Goal: Task Accomplishment & Management: Use online tool/utility

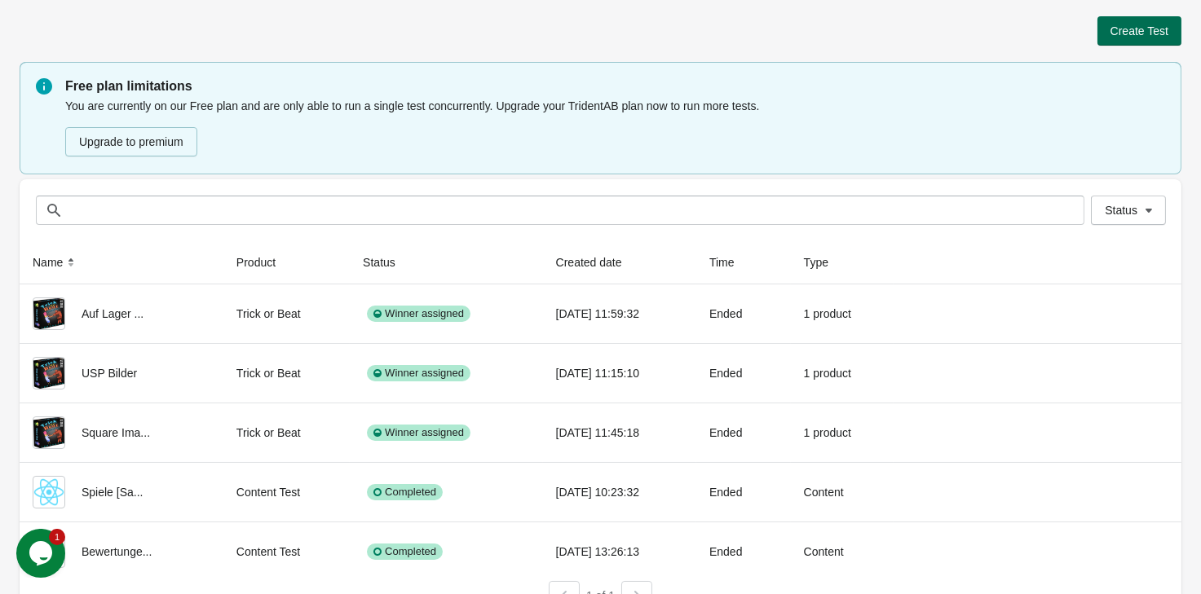
click at [1146, 40] on button "Create Test" at bounding box center [1139, 30] width 84 height 29
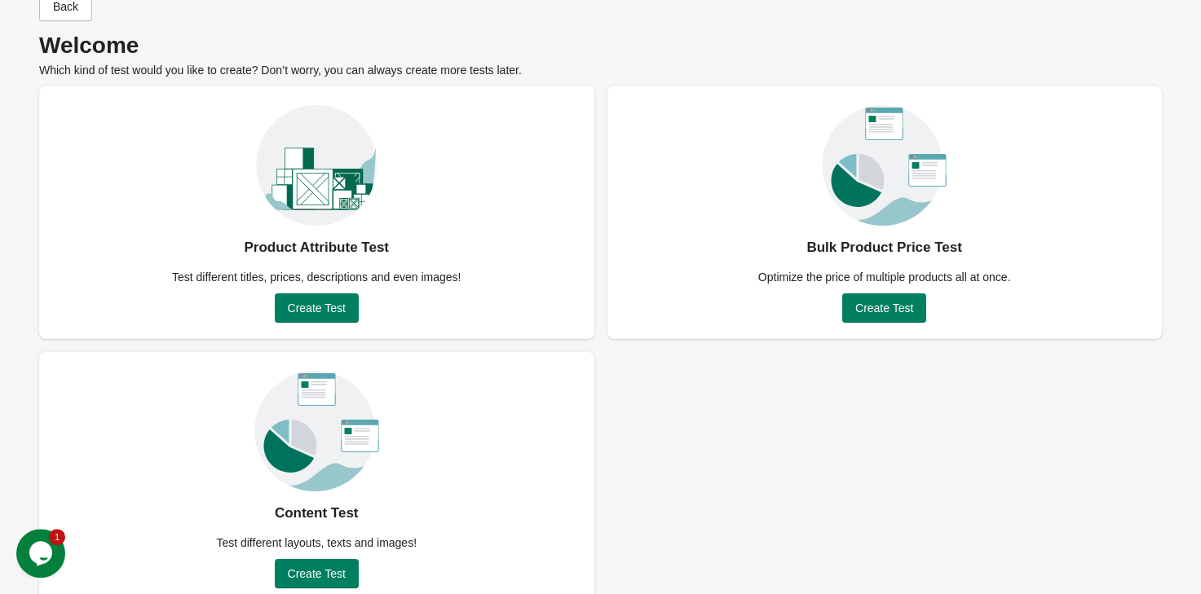
scroll to position [64, 0]
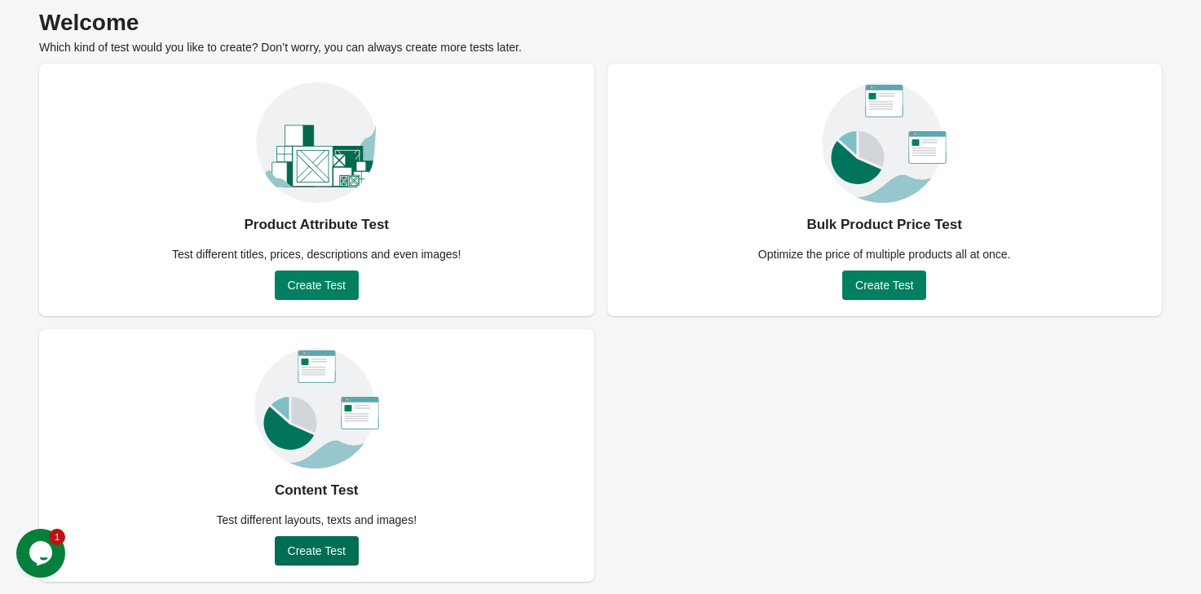
click at [335, 548] on span "Create Test" at bounding box center [317, 550] width 58 height 13
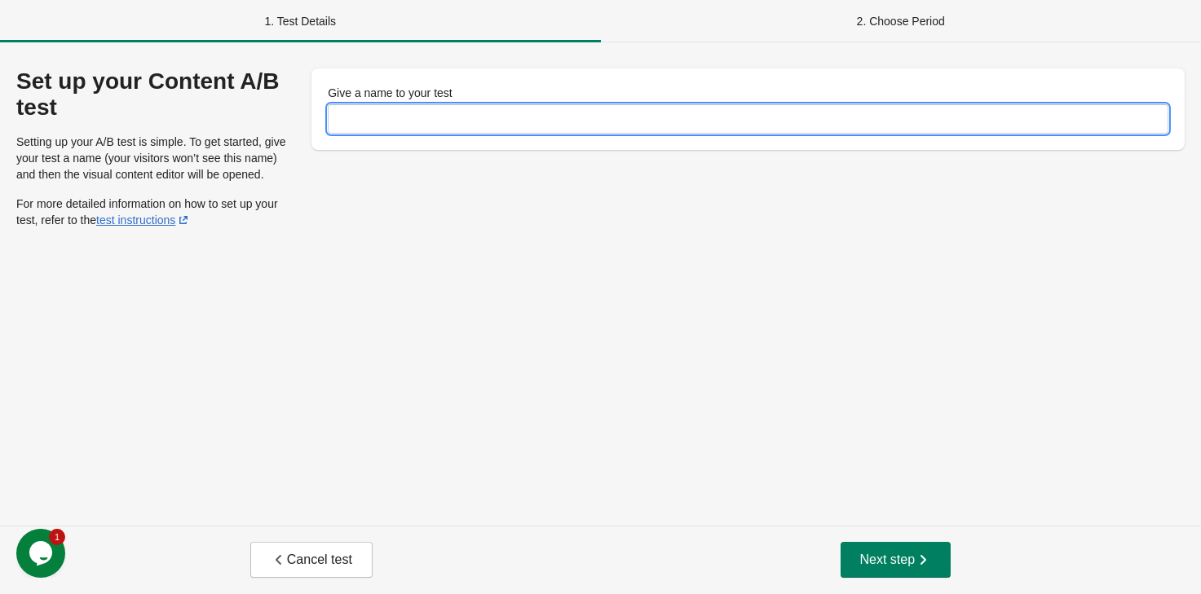
click at [436, 125] on input "Give a name to your test" at bounding box center [748, 118] width 840 height 29
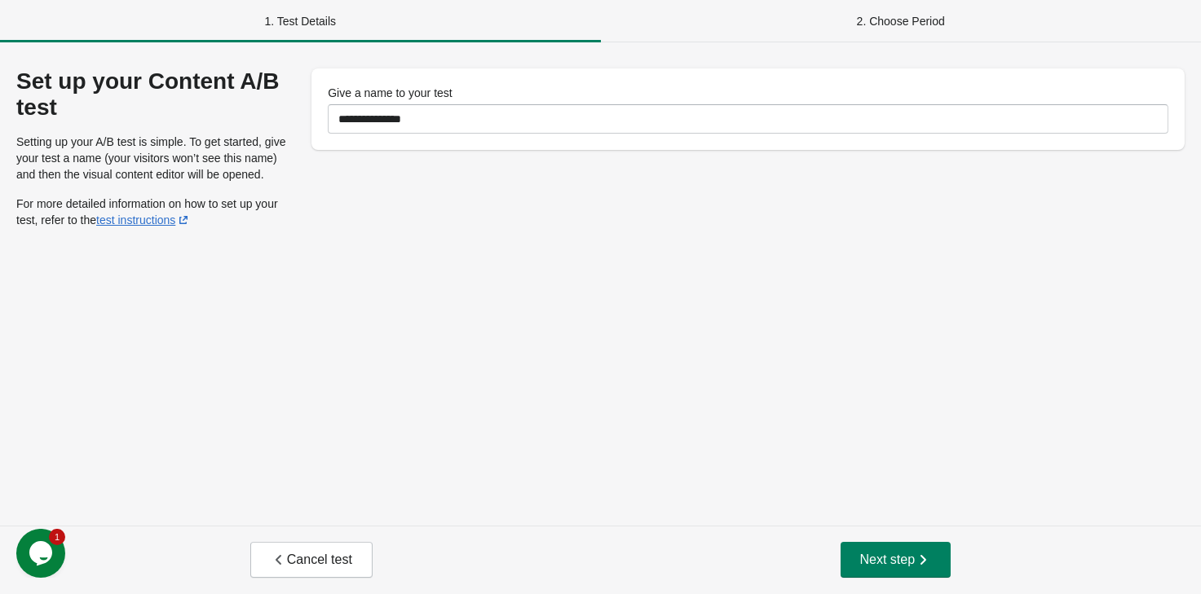
click at [412, 509] on div "**********" at bounding box center [600, 283] width 1201 height 483
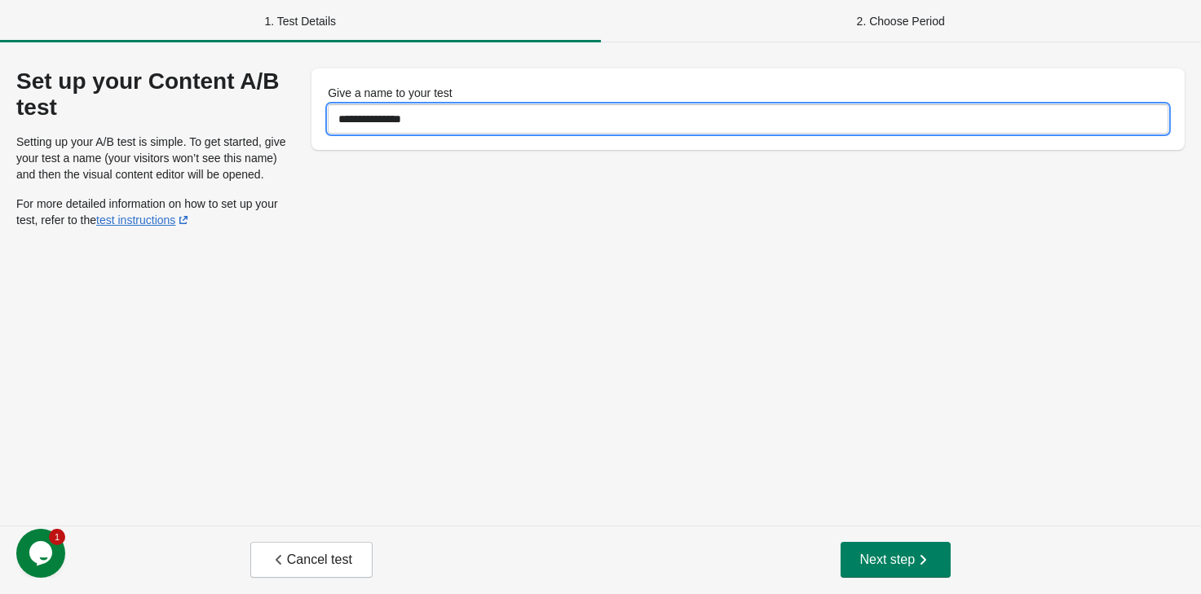
click at [432, 128] on input "**********" at bounding box center [748, 118] width 840 height 29
type input "**********"
click at [947, 552] on button "Next step" at bounding box center [895, 560] width 111 height 36
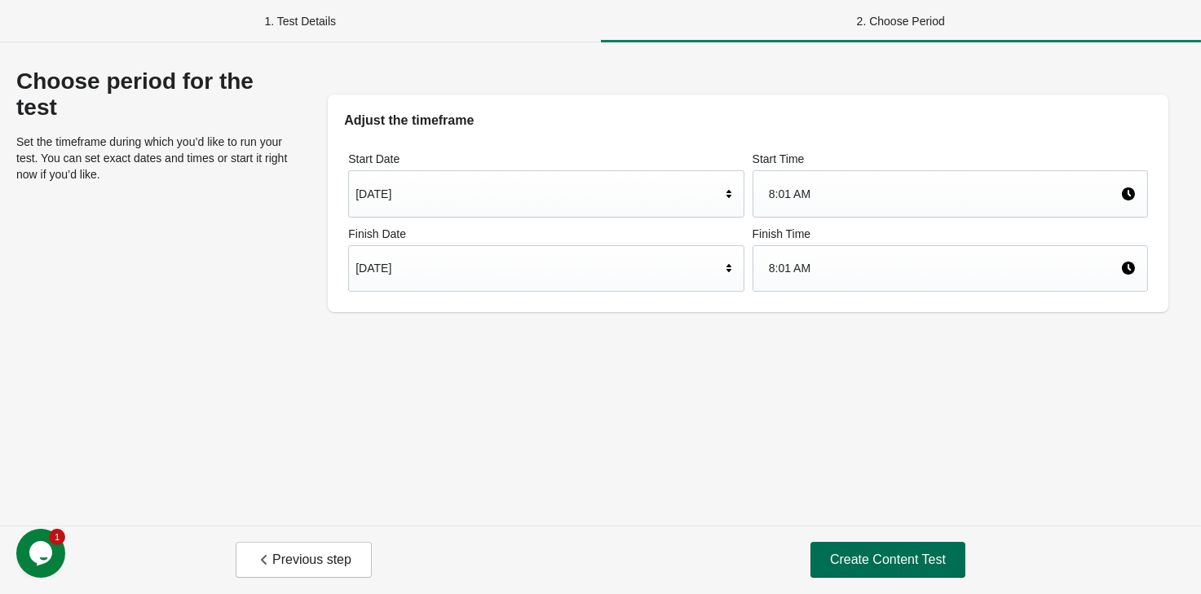
click at [855, 562] on span "Create Content Test" at bounding box center [888, 560] width 116 height 16
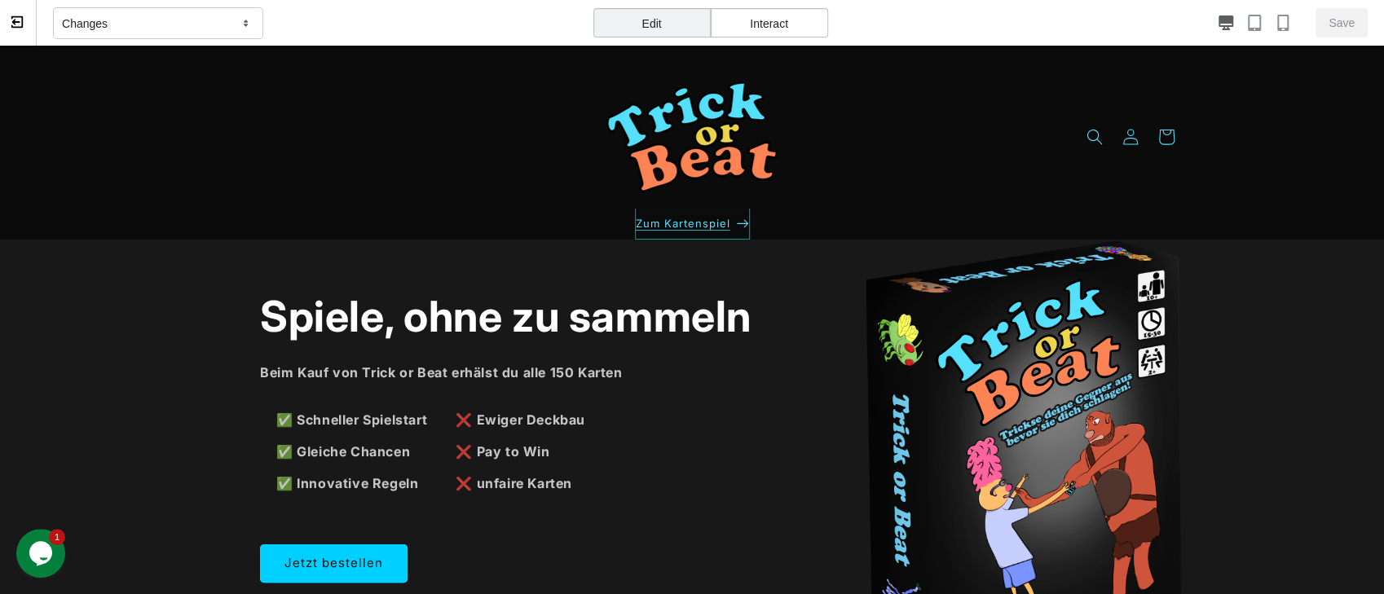
click at [729, 233] on p "Zum Kartenspiel" at bounding box center [692, 224] width 115 height 32
select select "*****"
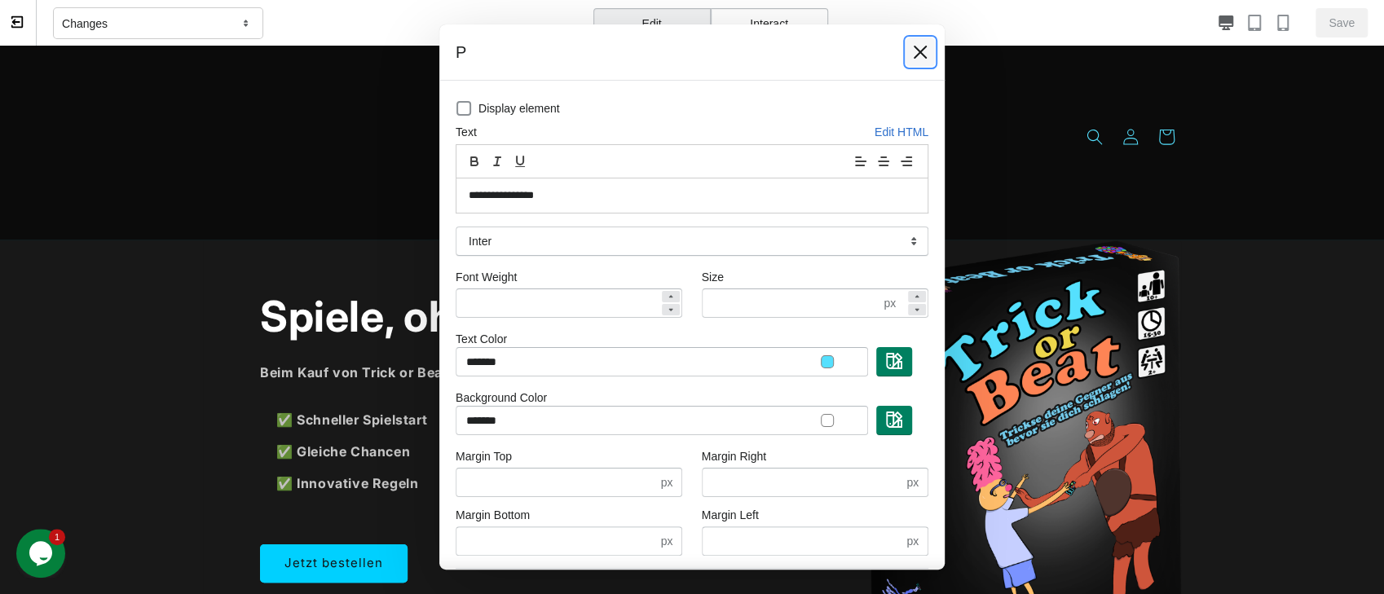
click at [908, 55] on button at bounding box center [920, 51] width 29 height 29
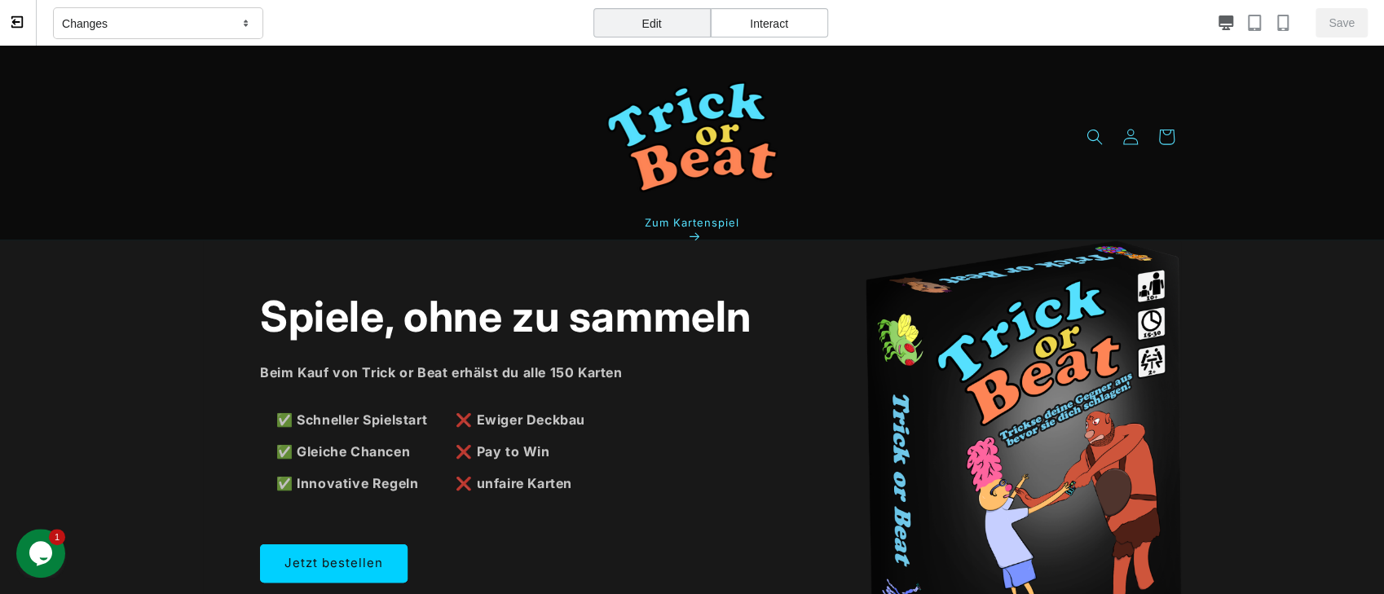
click at [812, 27] on div "Interact" at bounding box center [769, 22] width 117 height 29
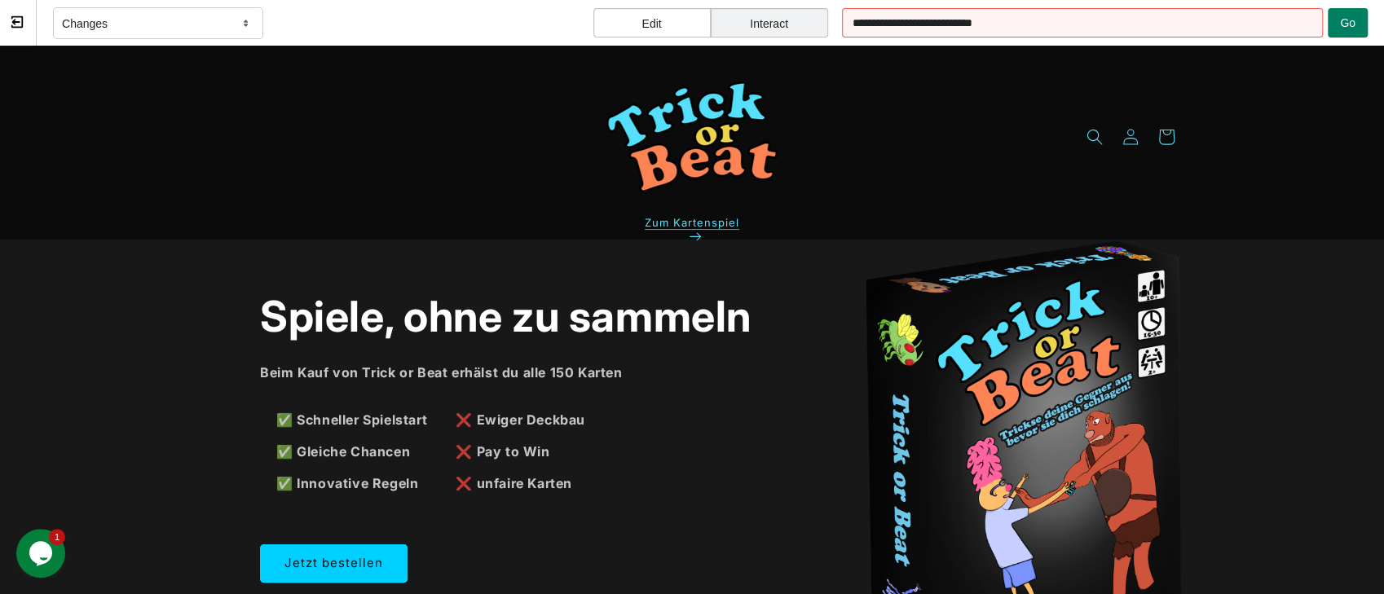
click at [718, 220] on span "Zum Kartenspiel" at bounding box center [692, 222] width 95 height 13
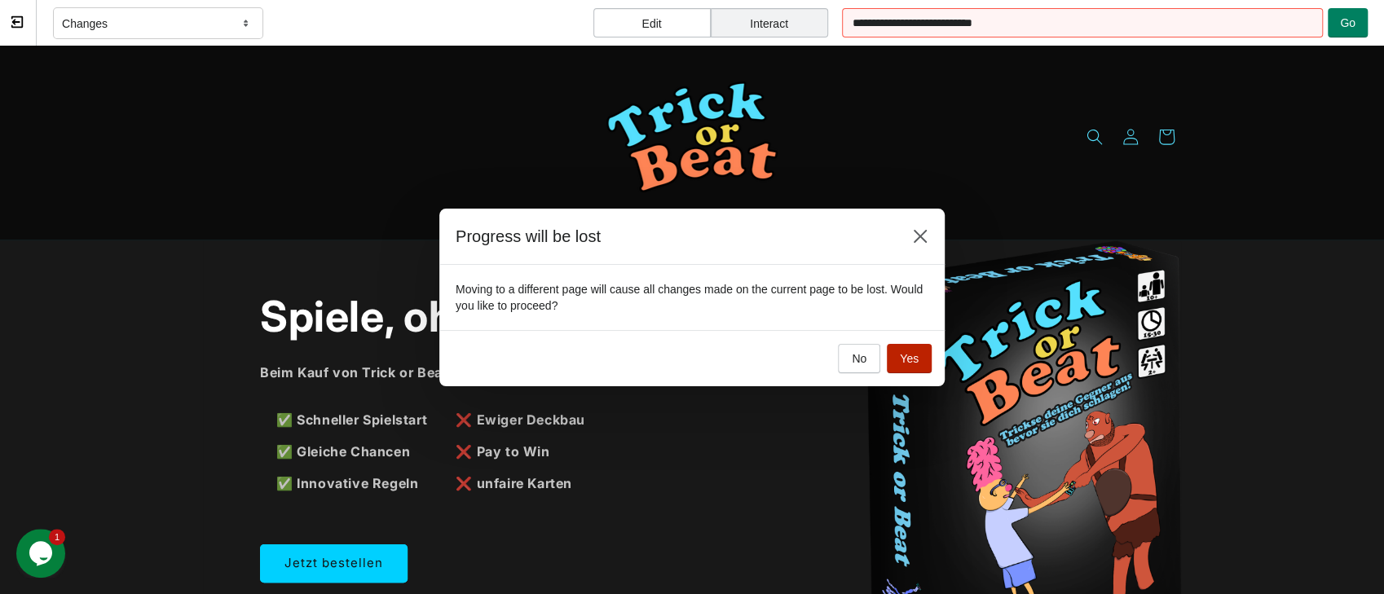
click at [901, 369] on button "Yes" at bounding box center [909, 358] width 45 height 29
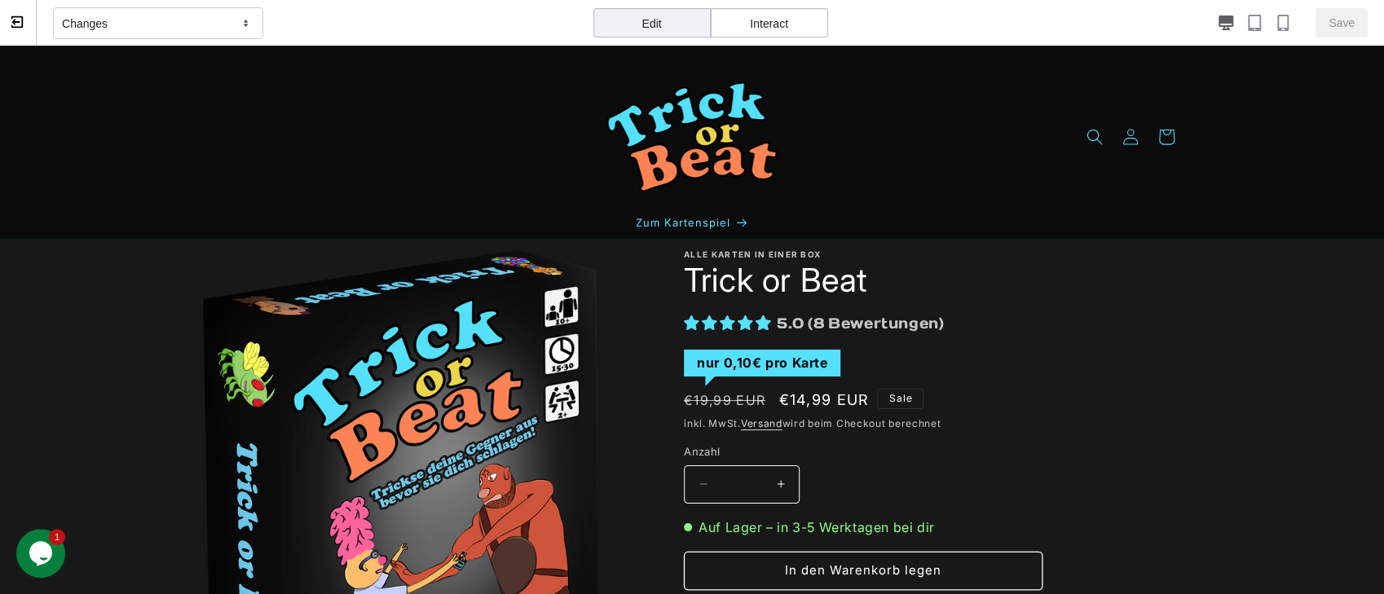
click at [684, 30] on div "Edit" at bounding box center [651, 22] width 117 height 29
click at [826, 357] on div "nur 0,10€ pro Karte" at bounding box center [762, 363] width 156 height 27
click at [770, 21] on div "Interact" at bounding box center [769, 22] width 117 height 29
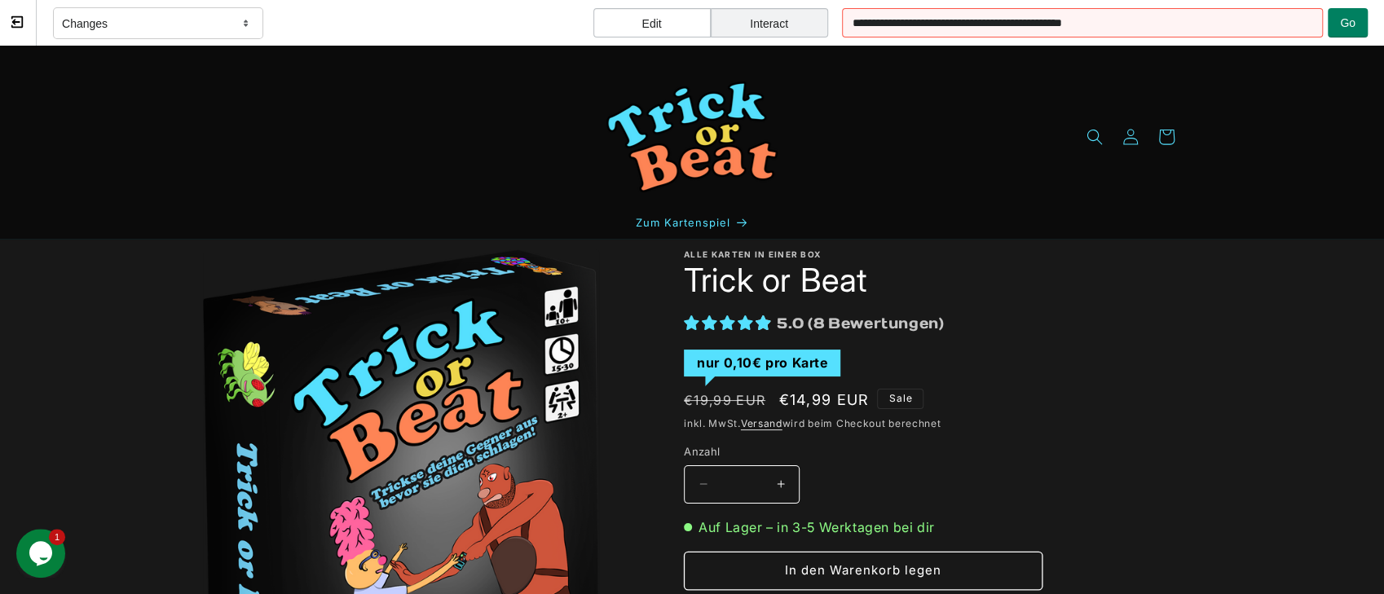
click at [704, 21] on div "Edit" at bounding box center [651, 22] width 117 height 29
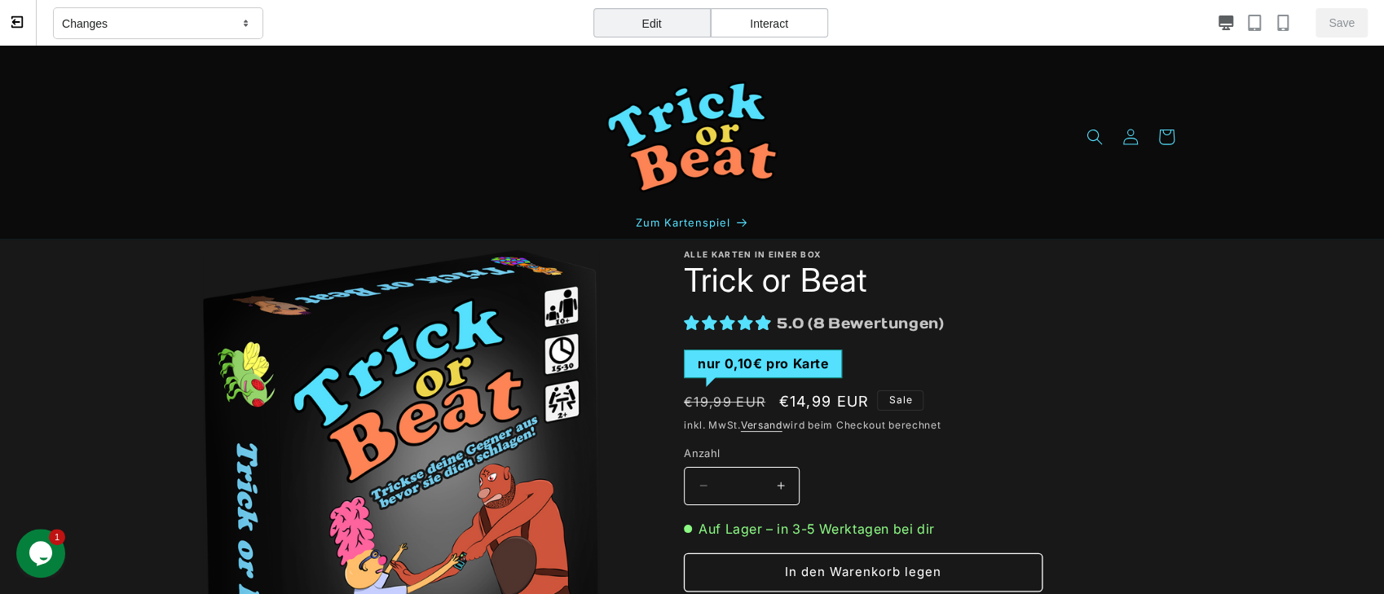
click at [736, 366] on div "nur 0,10€ pro Karte" at bounding box center [763, 364] width 158 height 29
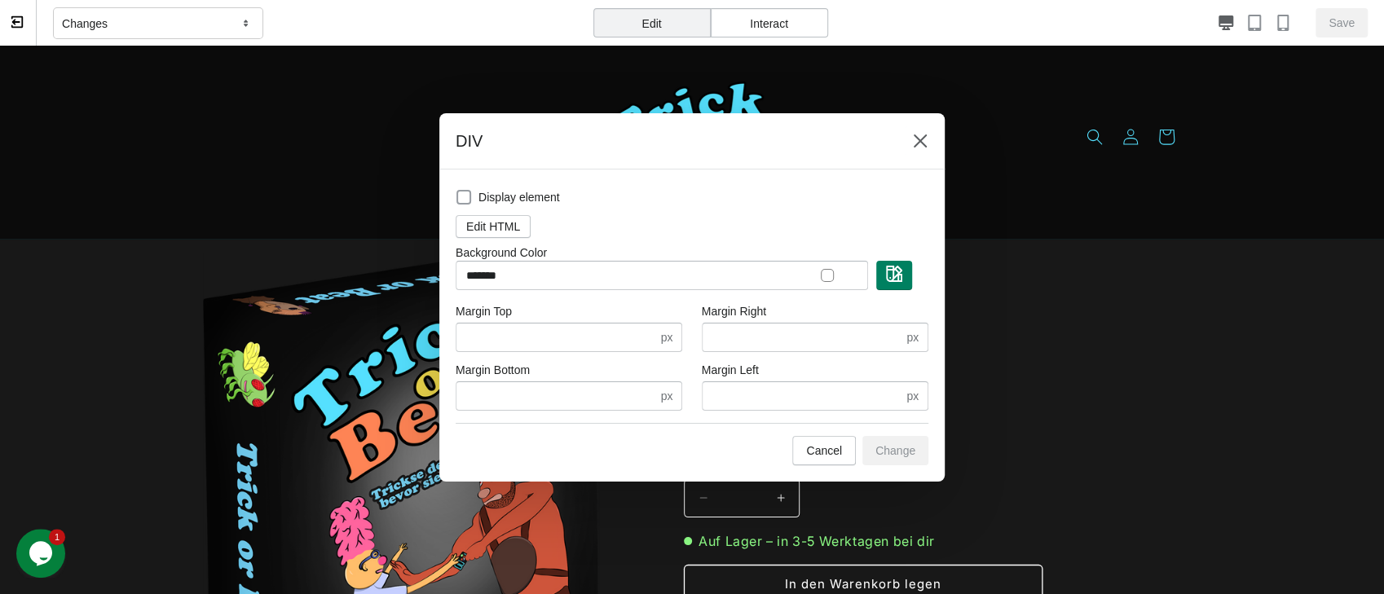
click at [461, 194] on span at bounding box center [463, 197] width 15 height 15
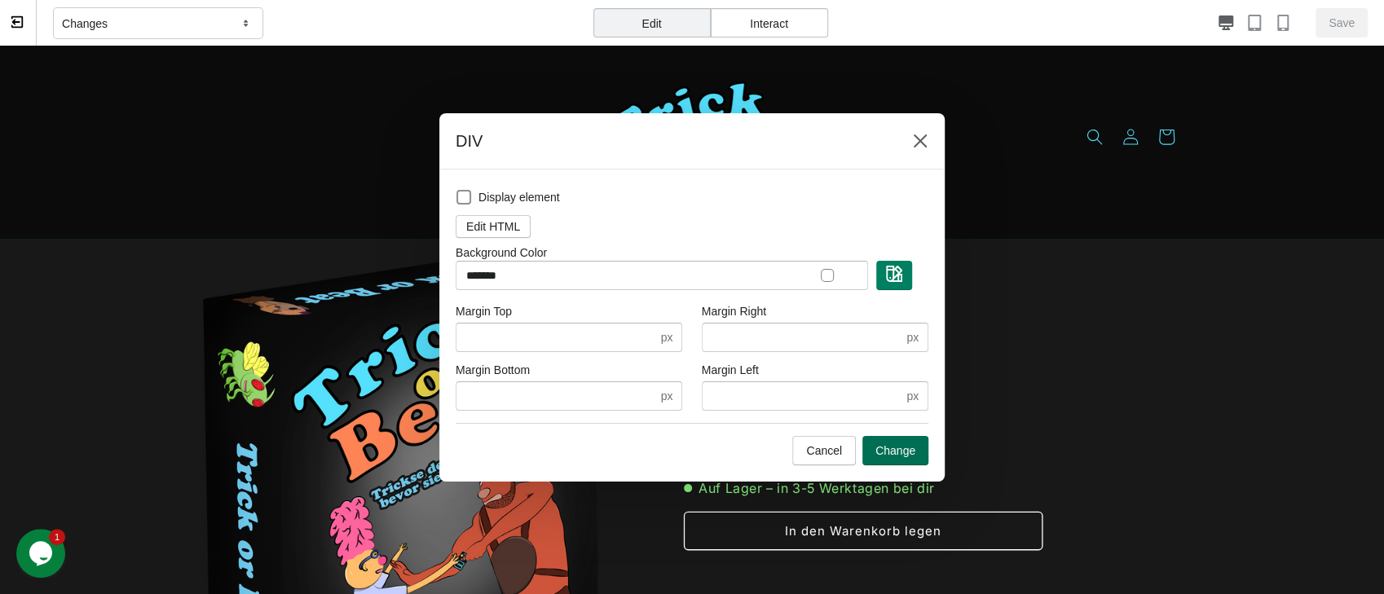
click at [883, 459] on button "Change" at bounding box center [895, 450] width 66 height 29
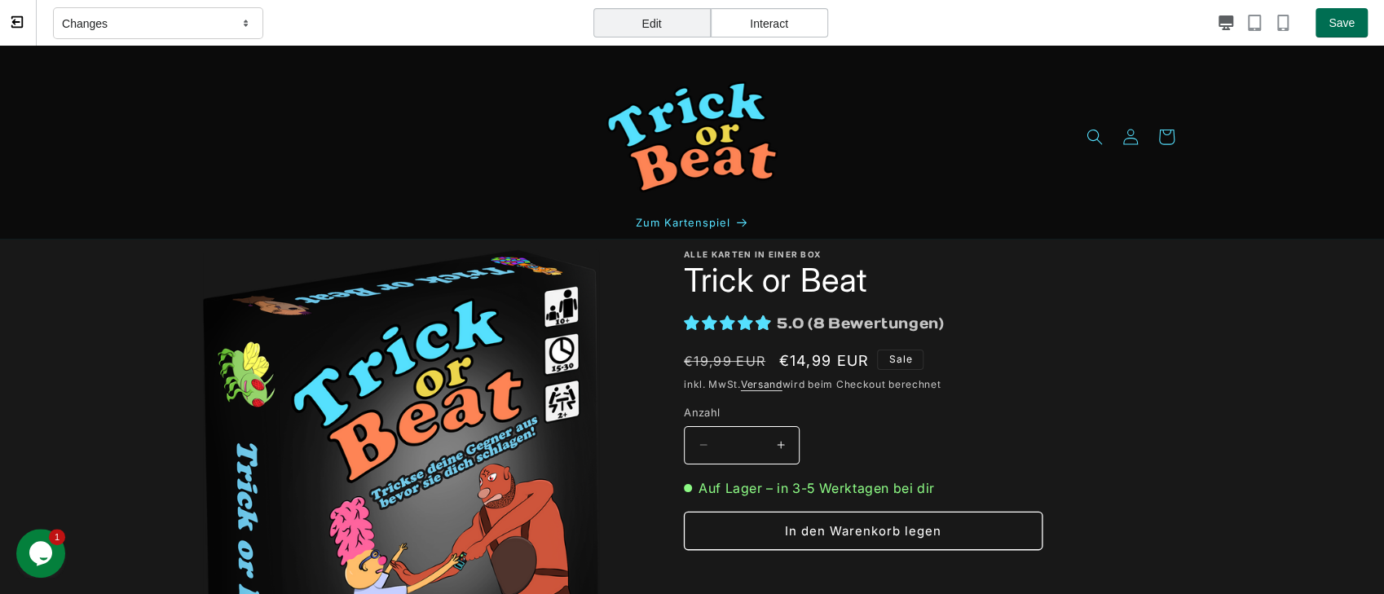
click at [1200, 20] on span "Save" at bounding box center [1342, 22] width 26 height 13
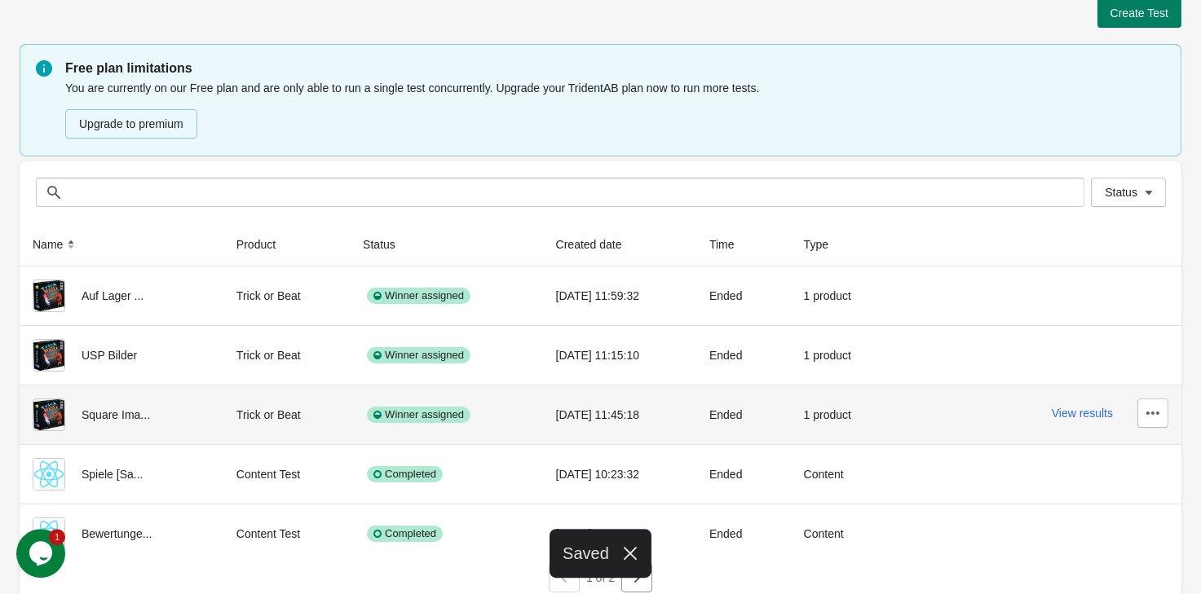
scroll to position [29, 0]
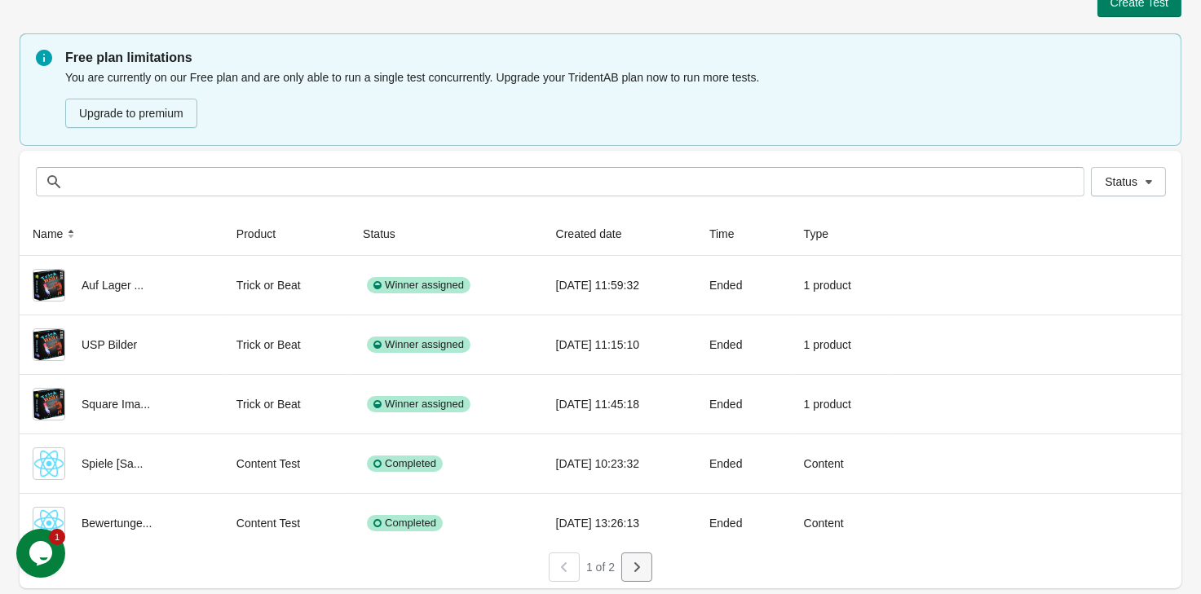
click at [646, 570] on div "1 of 2" at bounding box center [594, 561] width 1174 height 42
click at [640, 568] on icon "button" at bounding box center [636, 567] width 16 height 16
